Goal: Information Seeking & Learning: Learn about a topic

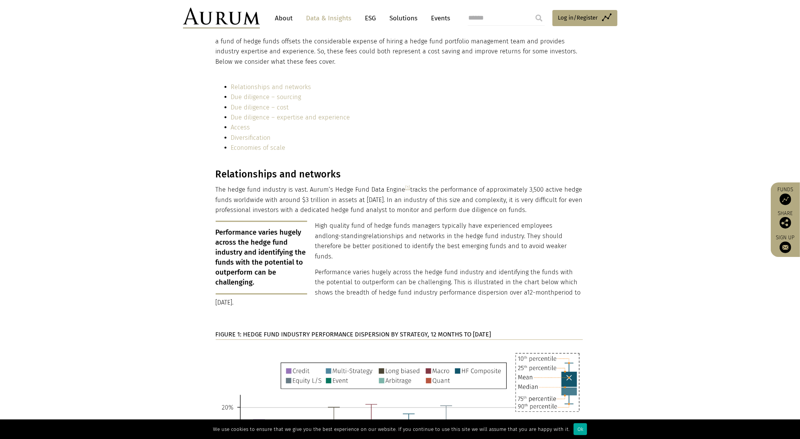
scroll to position [1009, 0]
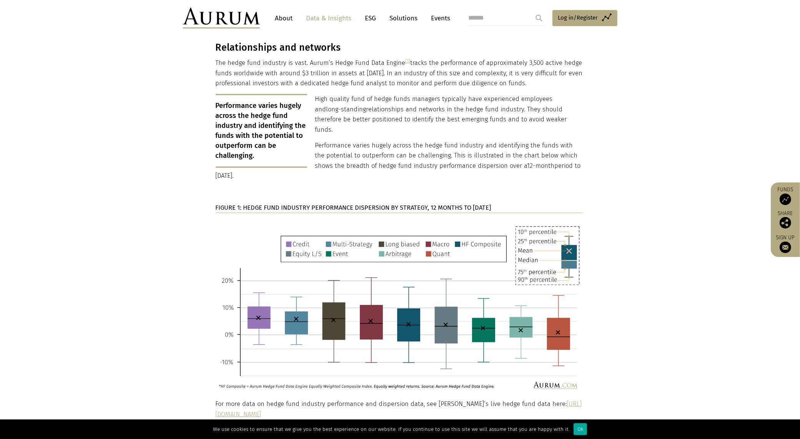
click at [342, 60] on p "The hedge fund industry is vast. Aurum’s Hedge Fund Data Engine [1] tracks the …" at bounding box center [399, 73] width 367 height 30
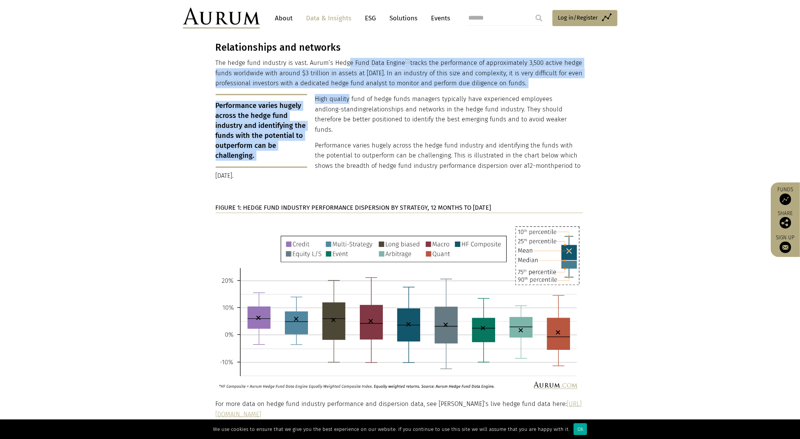
drag, startPoint x: 347, startPoint y: 62, endPoint x: 348, endPoint y: 95, distance: 32.7
click at [348, 95] on div "Relationships and networks The hedge fund industry is vast. Aurum’s Hedge Fund …" at bounding box center [399, 244] width 367 height 404
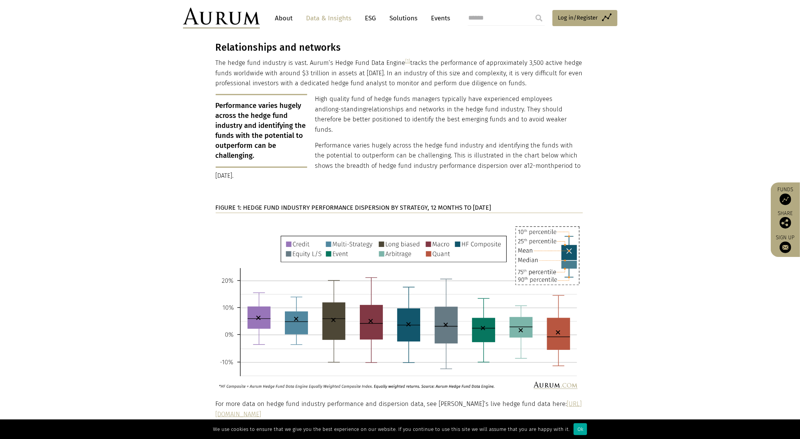
click at [354, 112] on span "long-standing" at bounding box center [346, 109] width 40 height 7
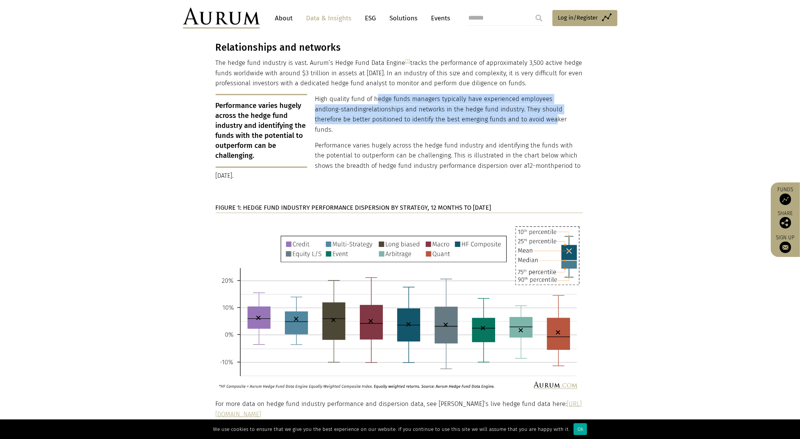
drag, startPoint x: 377, startPoint y: 99, endPoint x: 521, endPoint y: 116, distance: 145.4
click at [521, 116] on p "High quality fund of hedge funds managers typically have experienced employees …" at bounding box center [399, 114] width 367 height 41
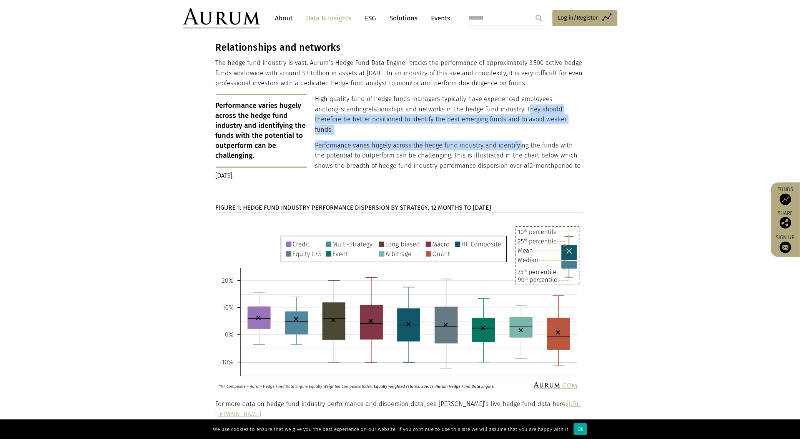
drag, startPoint x: 513, startPoint y: 108, endPoint x: 518, endPoint y: 130, distance: 21.6
click at [518, 128] on div "Relationships and networks The hedge fund industry is vast. Aurum’s Hedge Fund …" at bounding box center [399, 244] width 367 height 404
click at [518, 141] on p "Performance varies hugely across the hedge fund industry and identifying the fu…" at bounding box center [399, 161] width 367 height 41
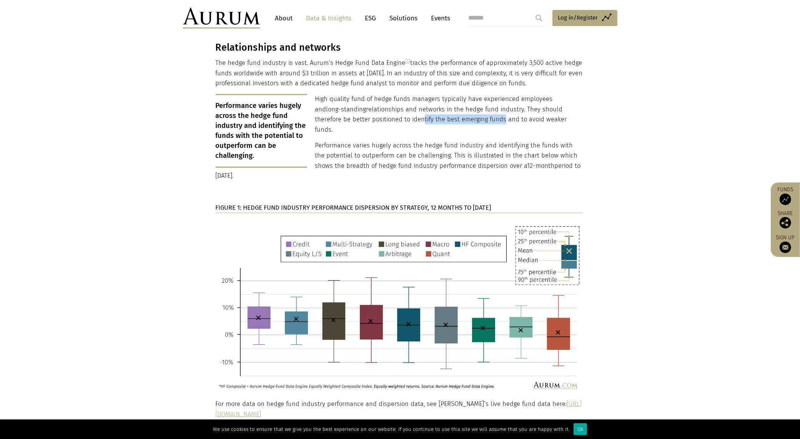
drag, startPoint x: 392, startPoint y: 120, endPoint x: 470, endPoint y: 120, distance: 78.0
click at [470, 120] on p "High quality fund of hedge funds managers typically have experienced employees …" at bounding box center [399, 114] width 367 height 41
drag, startPoint x: 477, startPoint y: 118, endPoint x: 356, endPoint y: 117, distance: 121.4
click at [356, 117] on p "High quality fund of hedge funds managers typically have experienced employees …" at bounding box center [399, 114] width 367 height 41
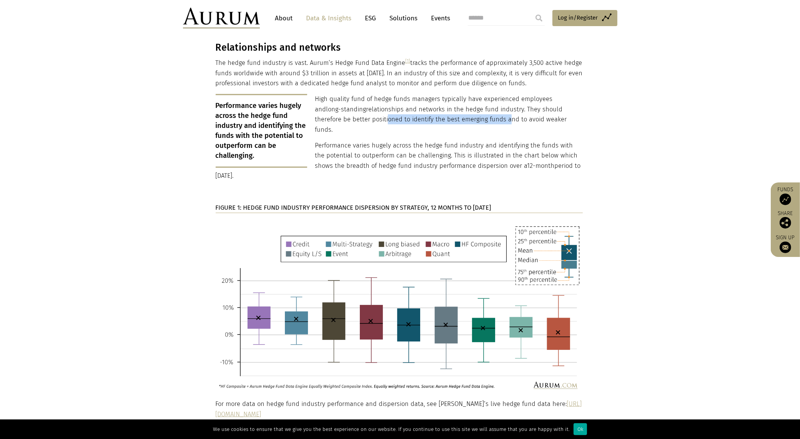
click at [356, 117] on p "High quality fund of hedge funds managers typically have experienced employees …" at bounding box center [399, 114] width 367 height 41
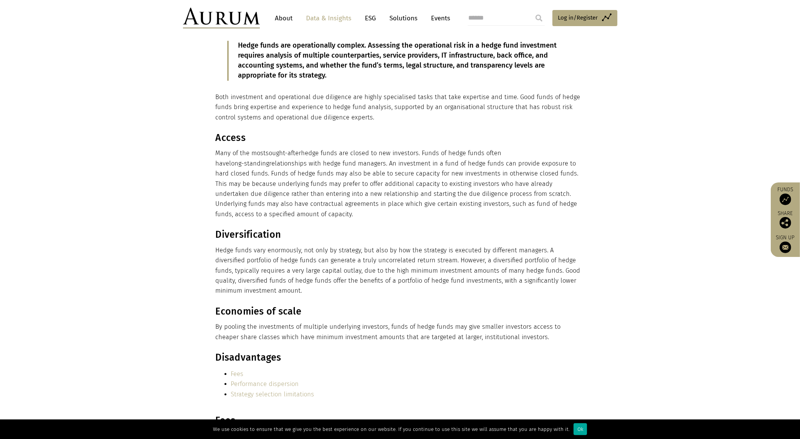
scroll to position [2375, 0]
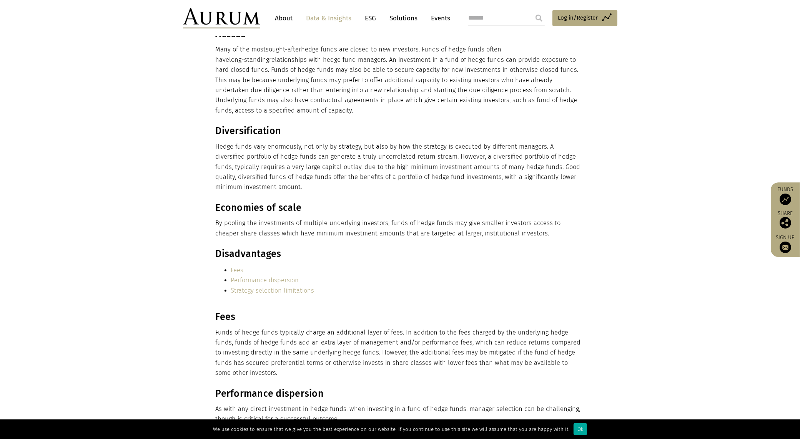
click at [520, 276] on li "Performance dispersion" at bounding box center [407, 281] width 352 height 10
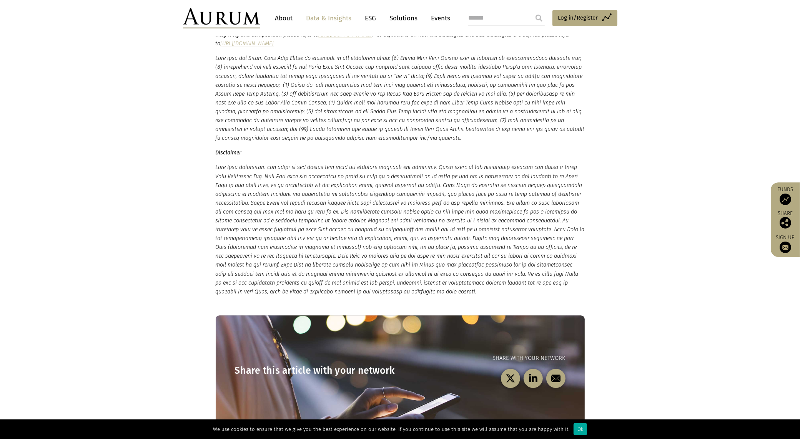
scroll to position [2449, 0]
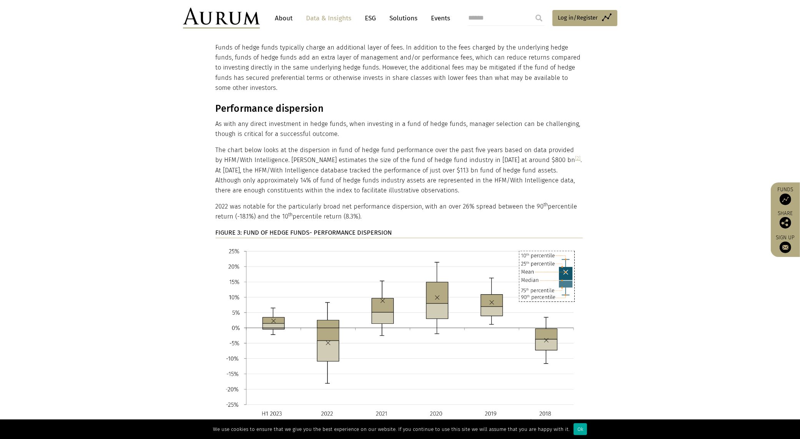
scroll to position [2661, 0]
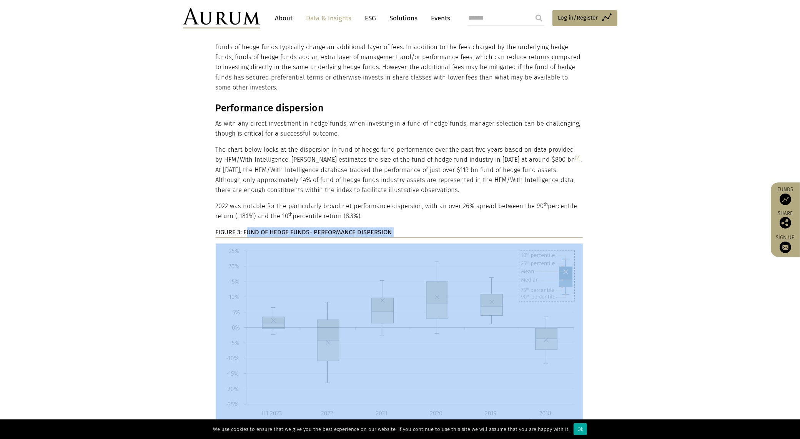
drag, startPoint x: 246, startPoint y: 212, endPoint x: 427, endPoint y: 221, distance: 181.2
click at [427, 221] on div "Performance dispersion As with any direct investment in hedge funds, when inves…" at bounding box center [399, 268] width 367 height 331
copy div "UND OF HEDGE FUNDS- PERFORMANCE DISPERSION"
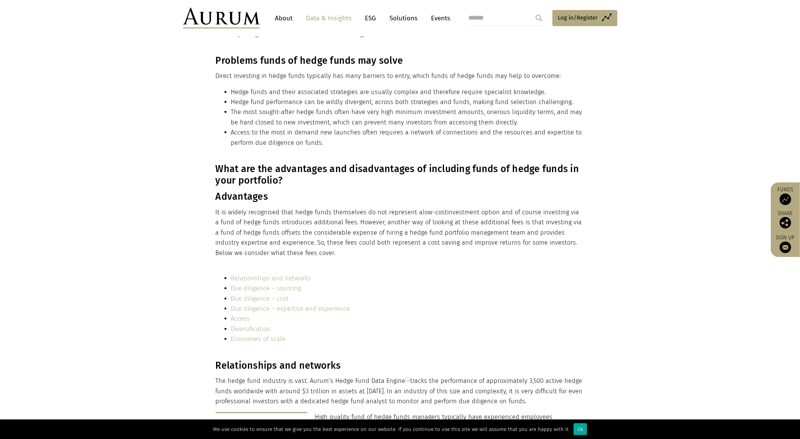
scroll to position [690, 0]
click at [236, 322] on link "Access" at bounding box center [240, 319] width 19 height 7
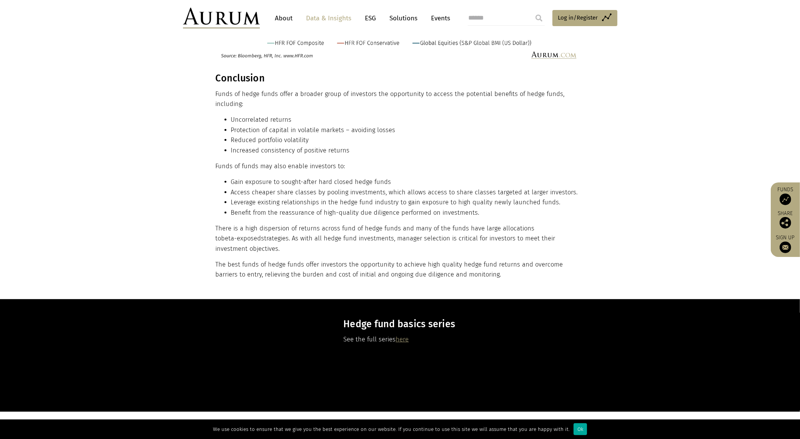
scroll to position [3593, 0]
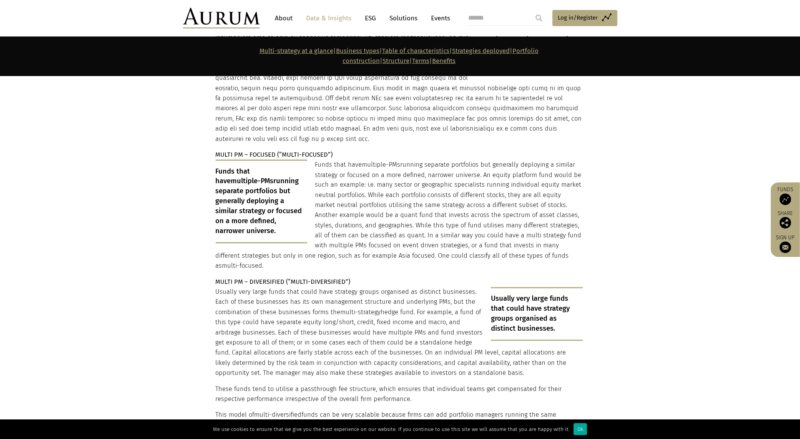
scroll to position [1421, 0]
